Goal: Transaction & Acquisition: Purchase product/service

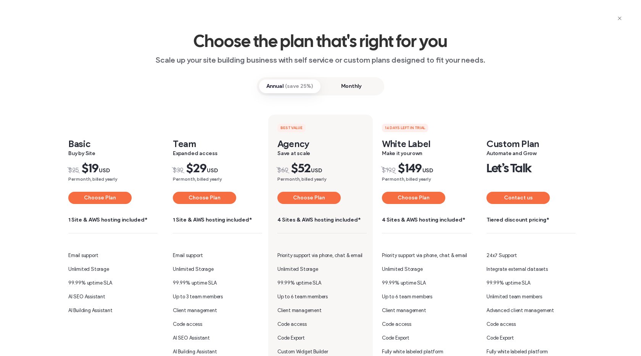
click at [335, 84] on span "Monthly" at bounding box center [351, 86] width 61 height 14
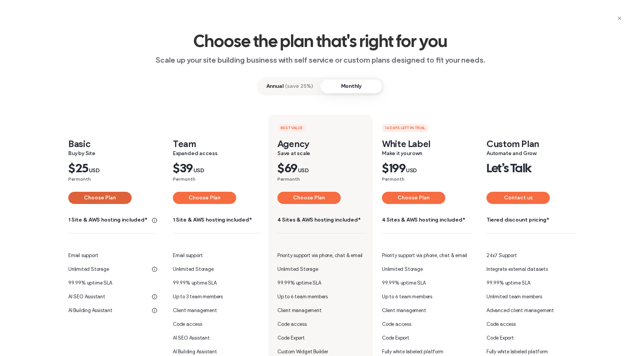
click at [79, 202] on button "Choose Plan" at bounding box center [99, 198] width 63 height 12
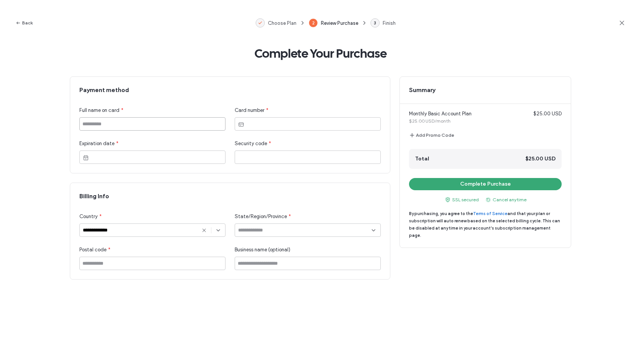
click at [106, 118] on input at bounding box center [152, 123] width 146 height 13
type input "**********"
click at [265, 119] on div at bounding box center [308, 123] width 146 height 13
click at [202, 229] on icon at bounding box center [204, 230] width 6 height 6
click at [186, 230] on input at bounding box center [150, 230] width 134 height 6
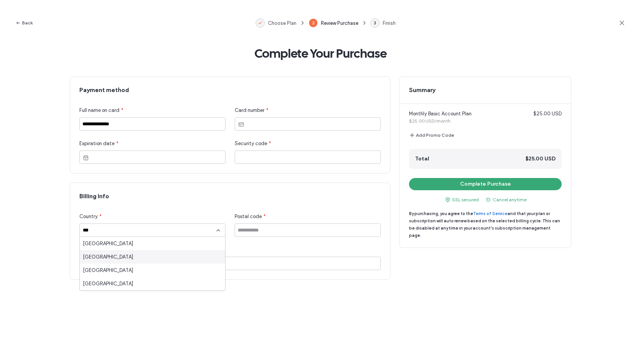
click at [176, 256] on div "Germany" at bounding box center [152, 256] width 145 height 13
type input "*******"
click at [268, 231] on input at bounding box center [308, 229] width 146 height 13
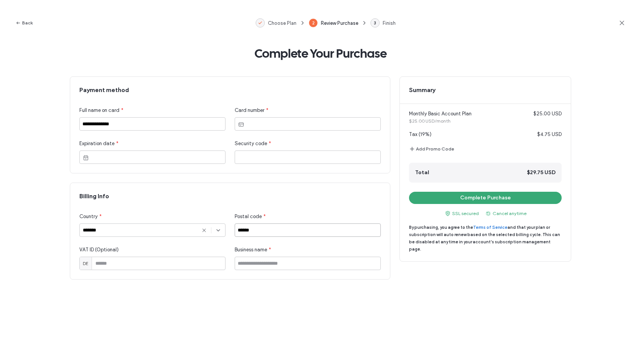
type input "******"
click at [491, 271] on div "**********" at bounding box center [320, 181] width 501 height 211
click at [485, 198] on button "Complete Purchase" at bounding box center [485, 198] width 153 height 12
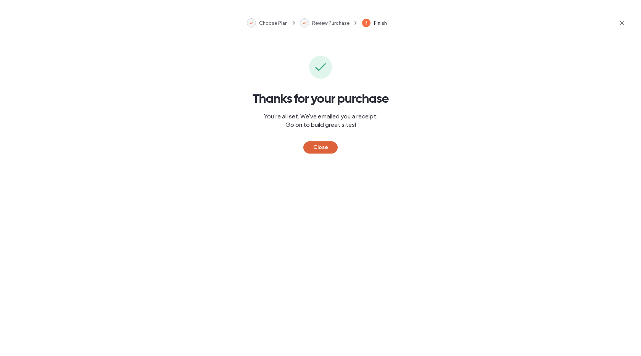
click at [326, 144] on button "Close" at bounding box center [320, 147] width 34 height 12
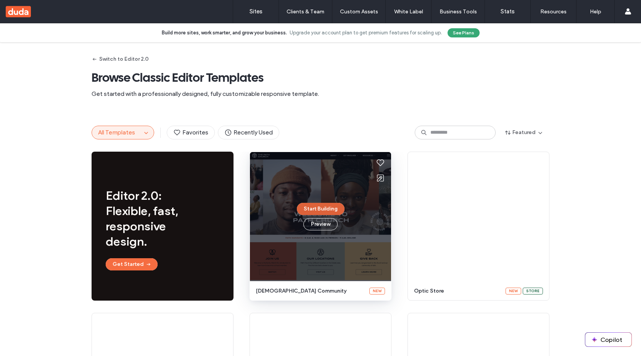
click at [311, 208] on button "Start Building" at bounding box center [321, 209] width 48 height 12
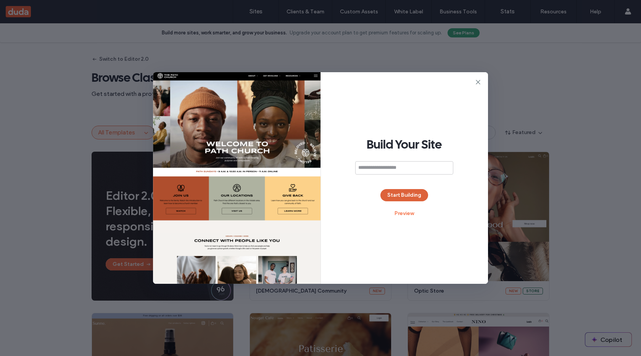
click at [398, 196] on button "Start Building" at bounding box center [404, 195] width 48 height 12
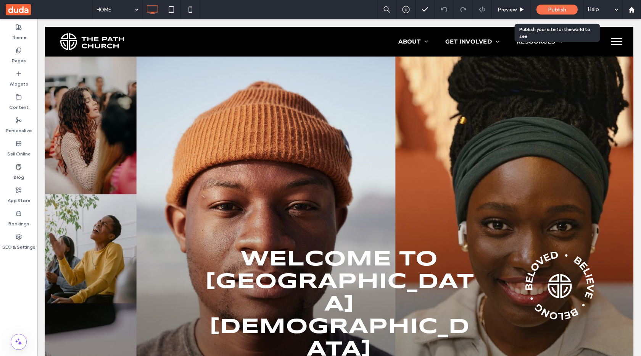
click at [557, 9] on span "Publish" at bounding box center [557, 9] width 18 height 6
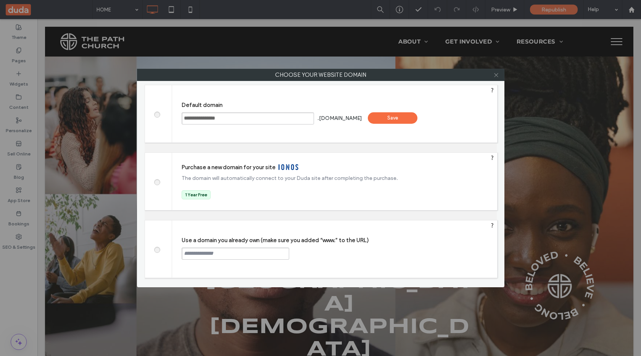
click at [496, 76] on icon at bounding box center [496, 75] width 6 height 6
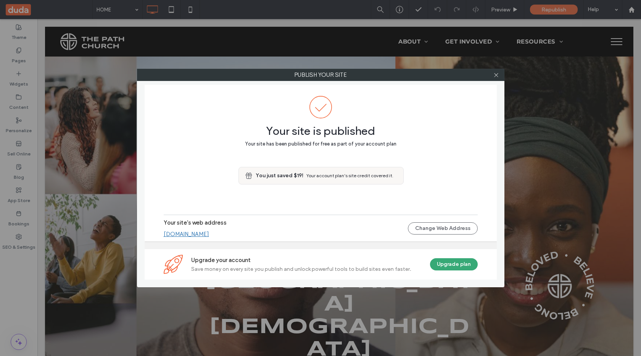
click at [496, 76] on icon at bounding box center [496, 75] width 6 height 6
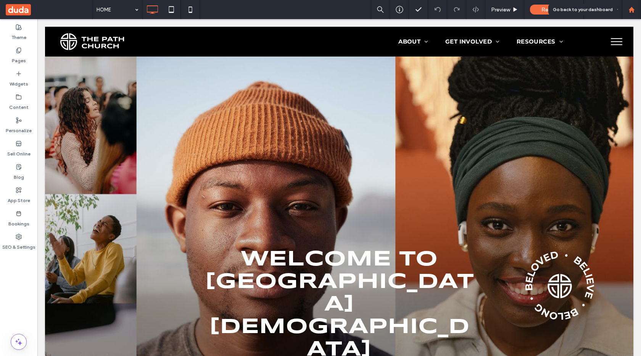
click at [632, 9] on use at bounding box center [632, 9] width 6 height 6
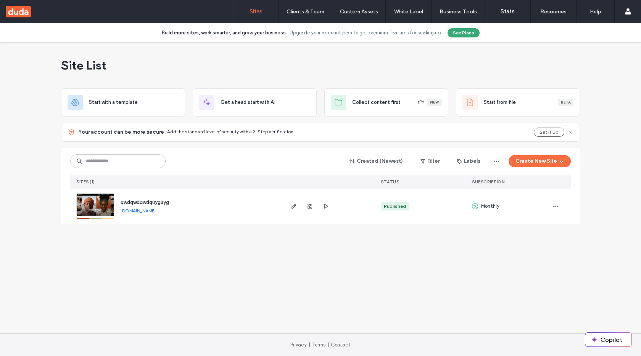
click at [266, 70] on div "Site List" at bounding box center [320, 65] width 519 height 46
click at [277, 260] on div "Site List Start with a template Get a head start with AI Collect content first …" at bounding box center [320, 187] width 641 height 291
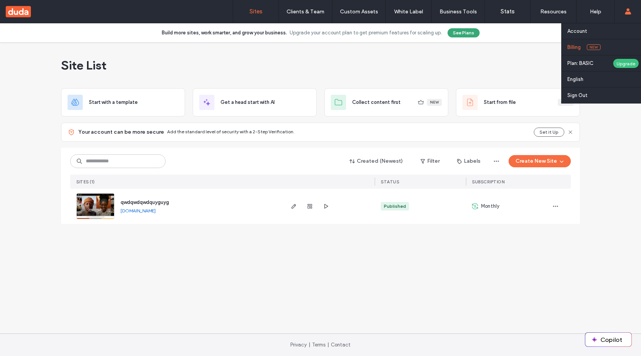
click at [627, 40] on link "Billing New" at bounding box center [604, 47] width 74 height 16
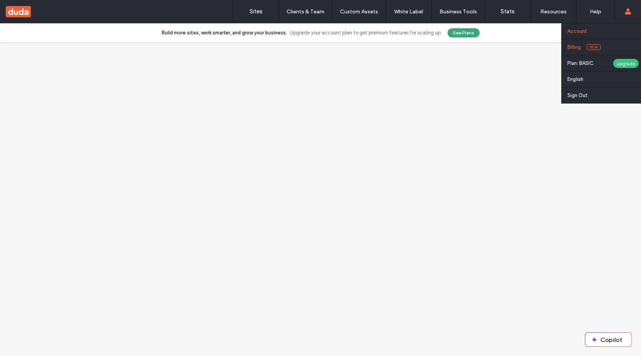
click at [625, 29] on link "Account" at bounding box center [604, 31] width 74 height 16
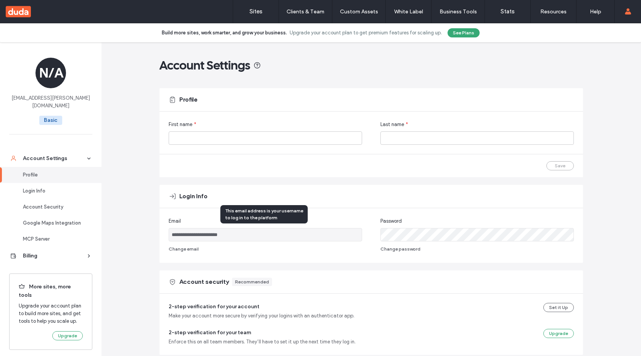
drag, startPoint x: 263, startPoint y: 239, endPoint x: 168, endPoint y: 235, distance: 95.1
click at [169, 235] on input "**********" at bounding box center [265, 234] width 193 height 13
